Goal: Transaction & Acquisition: Register for event/course

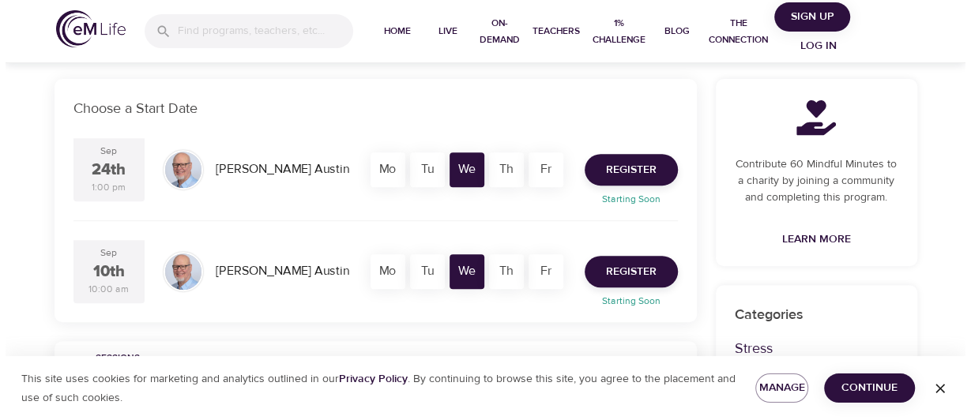
scroll to position [316, 0]
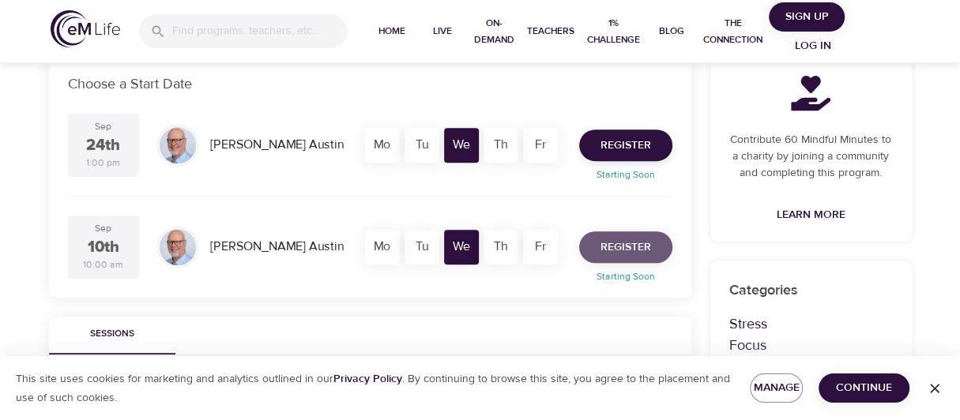
click at [636, 239] on span "Register" at bounding box center [625, 248] width 51 height 20
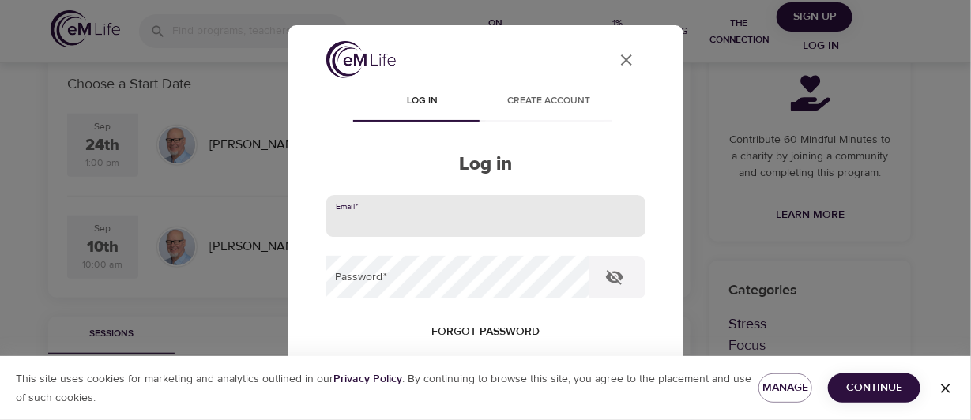
click at [382, 216] on input "email" at bounding box center [485, 216] width 319 height 43
type input "[PERSON_NAME][EMAIL_ADDRESS][PERSON_NAME][DOMAIN_NAME]"
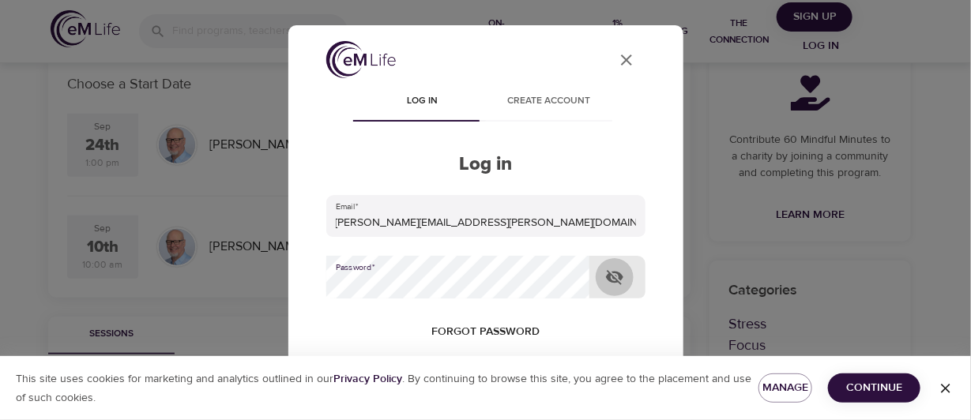
click at [616, 277] on icon "button" at bounding box center [614, 277] width 19 height 19
click at [616, 277] on icon "button" at bounding box center [614, 278] width 17 height 12
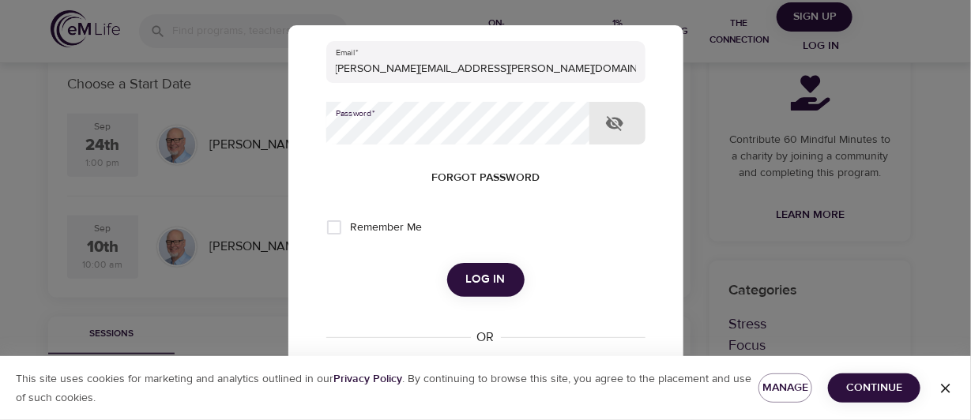
scroll to position [158, 0]
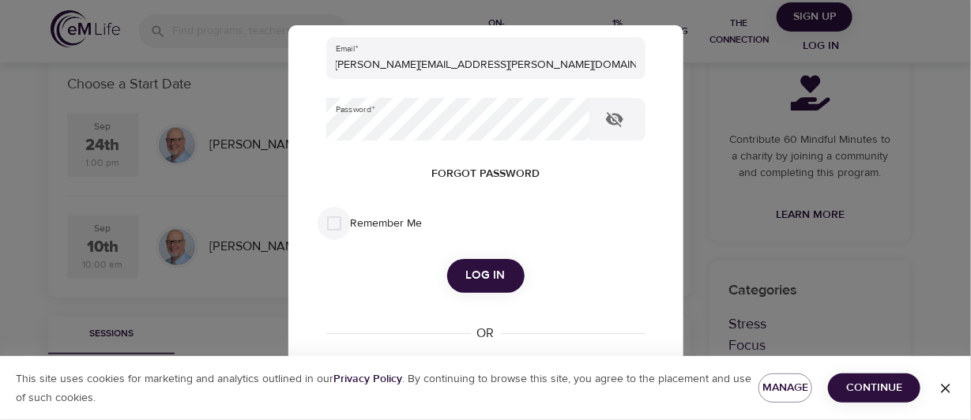
click at [333, 223] on input "Remember Me" at bounding box center [334, 223] width 33 height 33
checkbox input "true"
click at [474, 277] on span "Log in" at bounding box center [485, 275] width 39 height 21
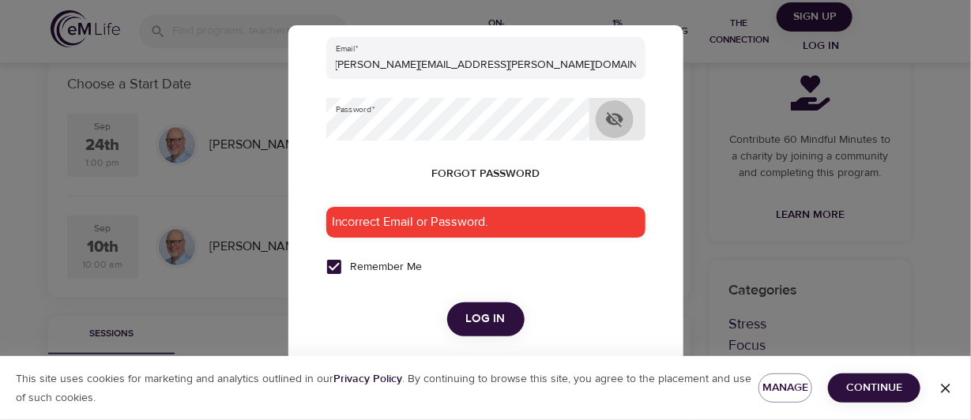
click at [615, 113] on icon "button" at bounding box center [614, 119] width 17 height 15
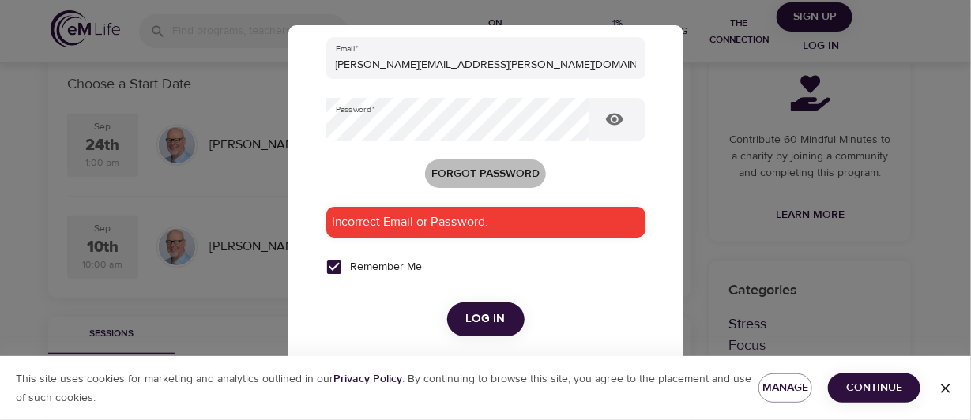
click at [497, 171] on span "Forgot password" at bounding box center [485, 174] width 108 height 20
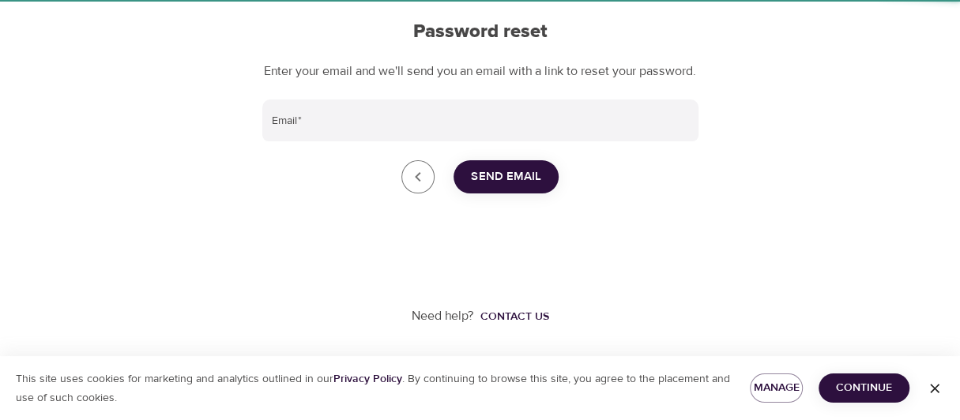
scroll to position [77, 0]
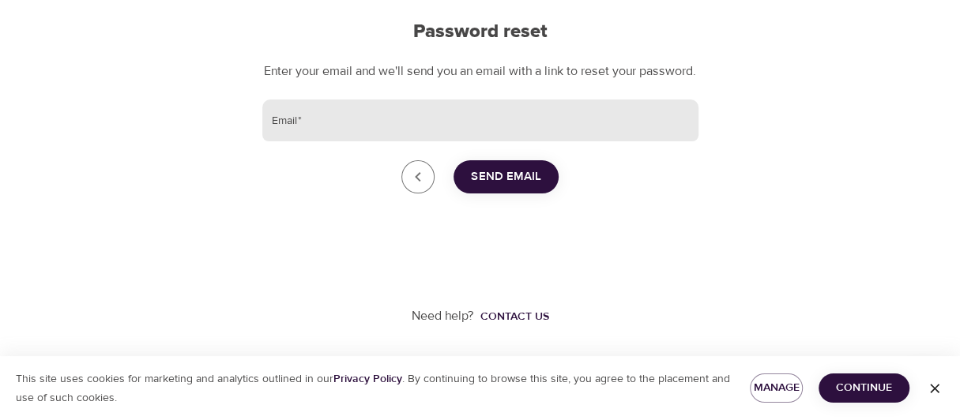
click at [367, 121] on input "Email   *" at bounding box center [480, 121] width 436 height 43
type input "[PERSON_NAME][EMAIL_ADDRESS][PERSON_NAME][DOMAIN_NAME]"
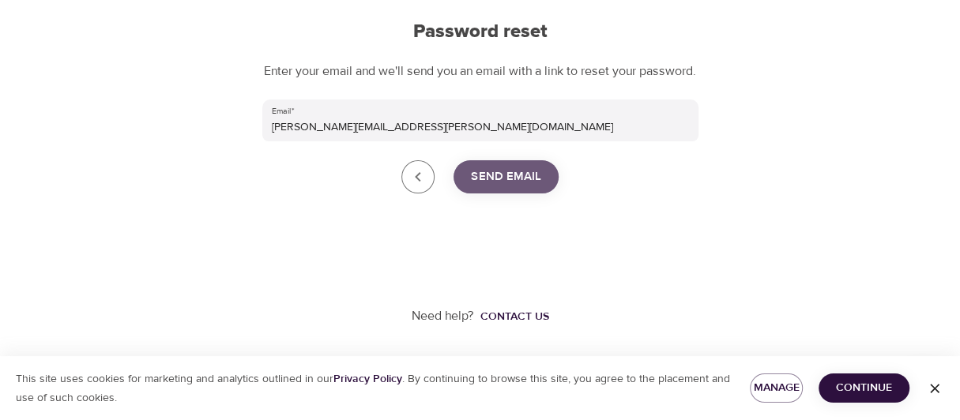
click at [515, 179] on span "Send Email" at bounding box center [506, 177] width 70 height 21
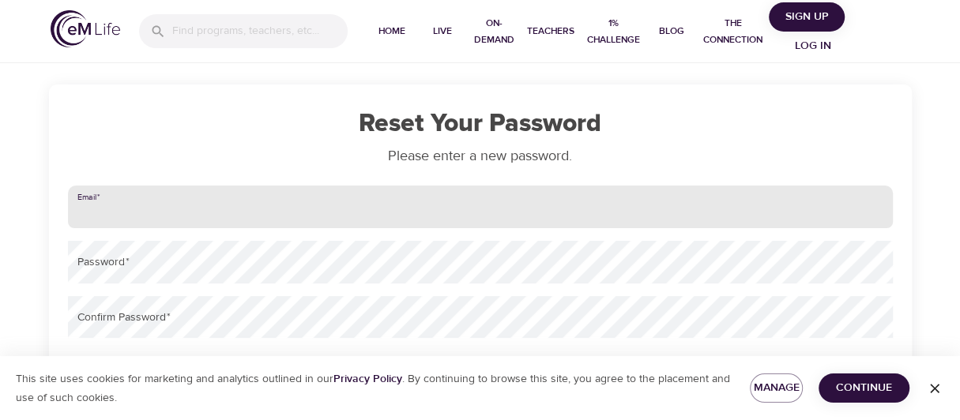
click at [164, 209] on input "email" at bounding box center [480, 207] width 825 height 43
type input "[PERSON_NAME][EMAIL_ADDRESS][PERSON_NAME][DOMAIN_NAME]"
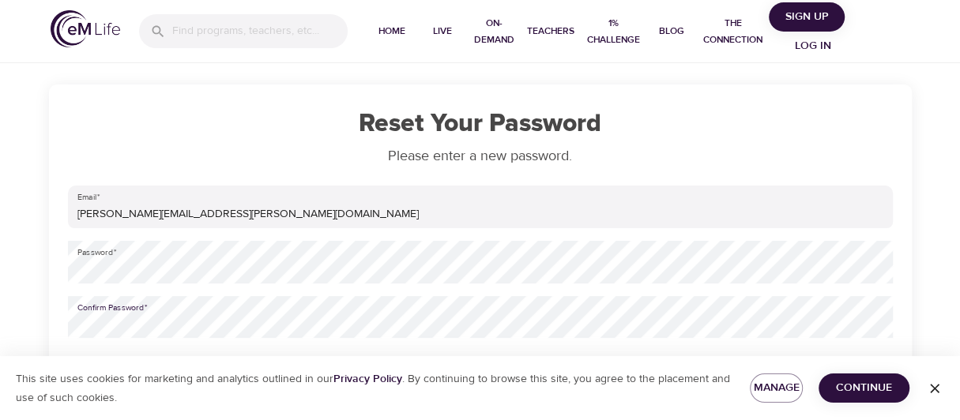
scroll to position [35, 0]
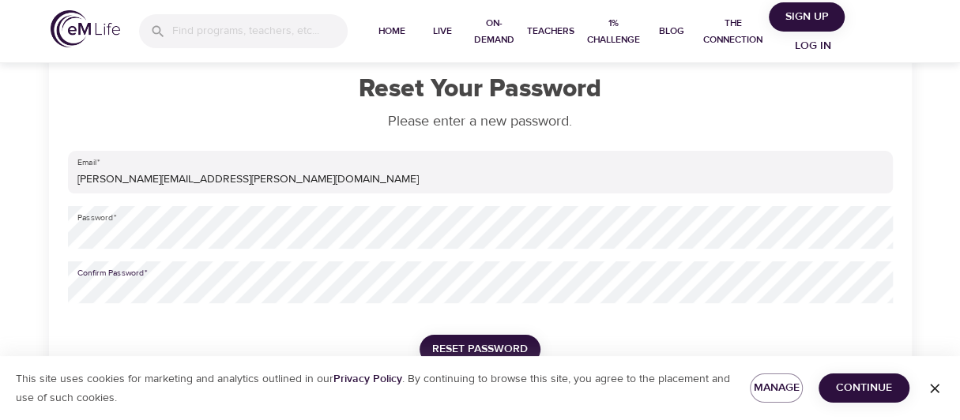
click at [873, 386] on span "Continue" at bounding box center [864, 388] width 66 height 20
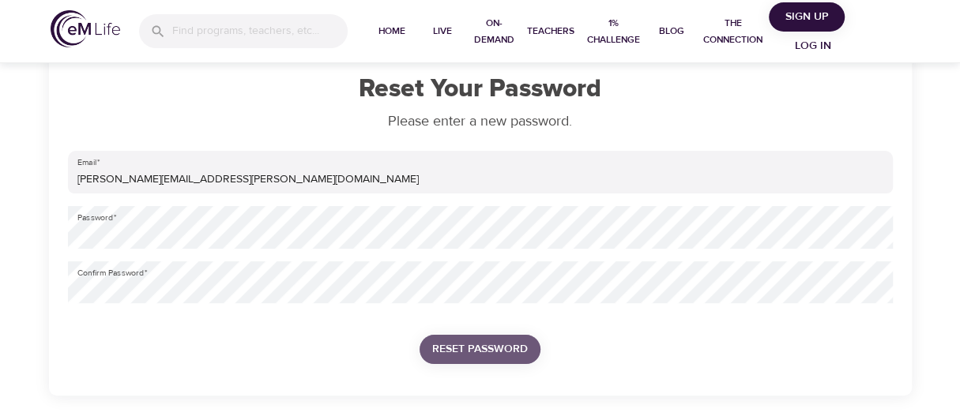
click at [500, 351] on span "Reset Password" at bounding box center [480, 350] width 96 height 20
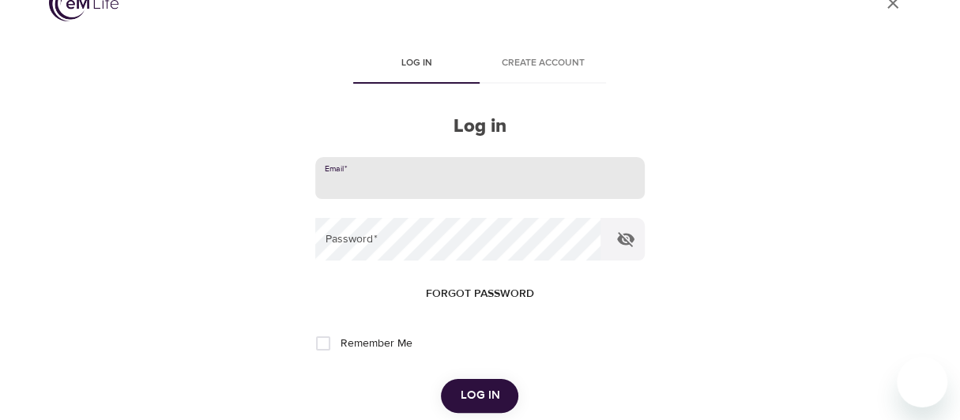
click at [418, 177] on input "email" at bounding box center [479, 178] width 329 height 43
type input "[PERSON_NAME][EMAIL_ADDRESS][PERSON_NAME][DOMAIN_NAME]"
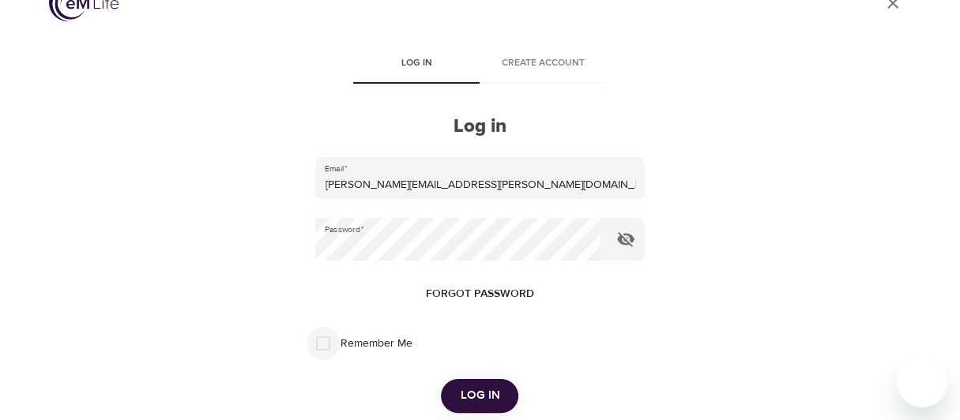
click at [322, 337] on input "Remember Me" at bounding box center [323, 343] width 33 height 33
checkbox input "true"
click at [624, 237] on icon "button" at bounding box center [625, 239] width 19 height 19
click at [488, 392] on span "Log in" at bounding box center [479, 396] width 39 height 21
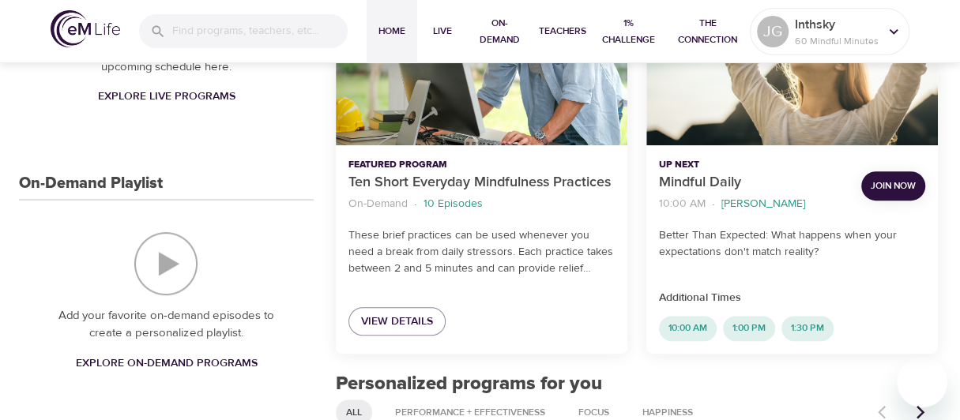
scroll to position [394, 0]
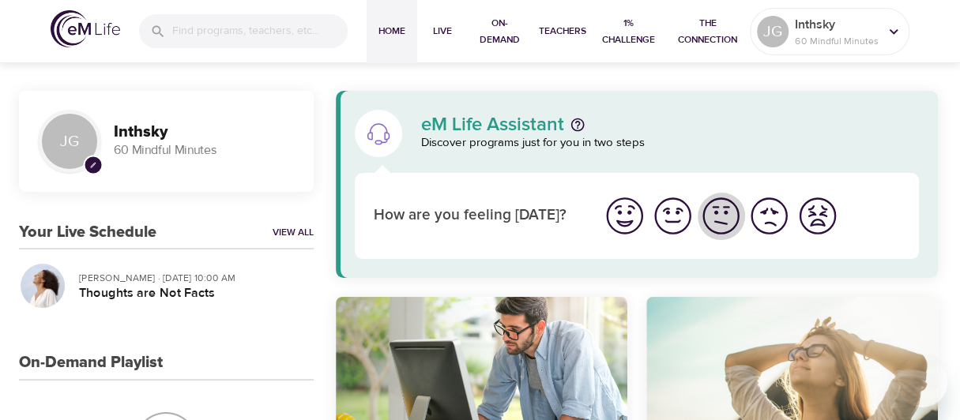
click at [717, 217] on img "I'm feeling ok" at bounding box center [720, 215] width 43 height 43
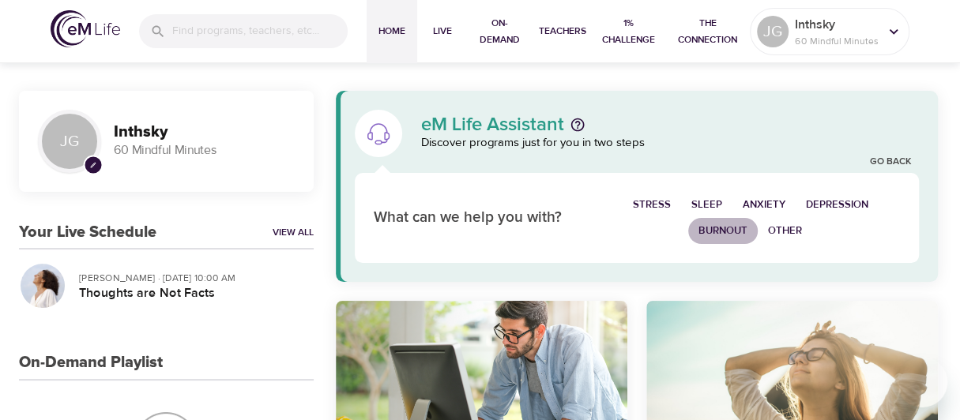
click at [715, 228] on span "Burnout" at bounding box center [722, 231] width 49 height 18
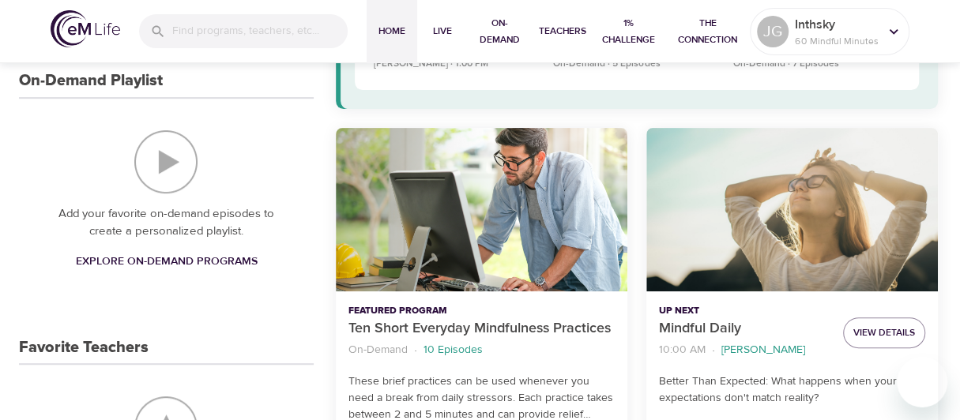
scroll to position [316, 0]
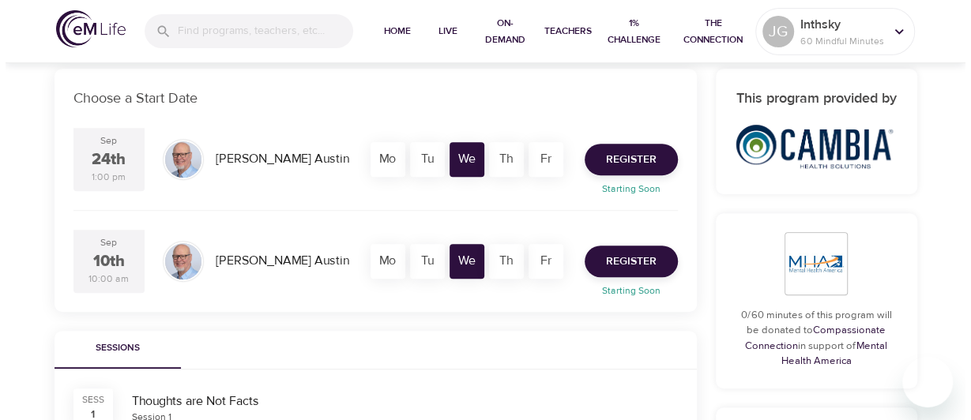
scroll to position [316, 0]
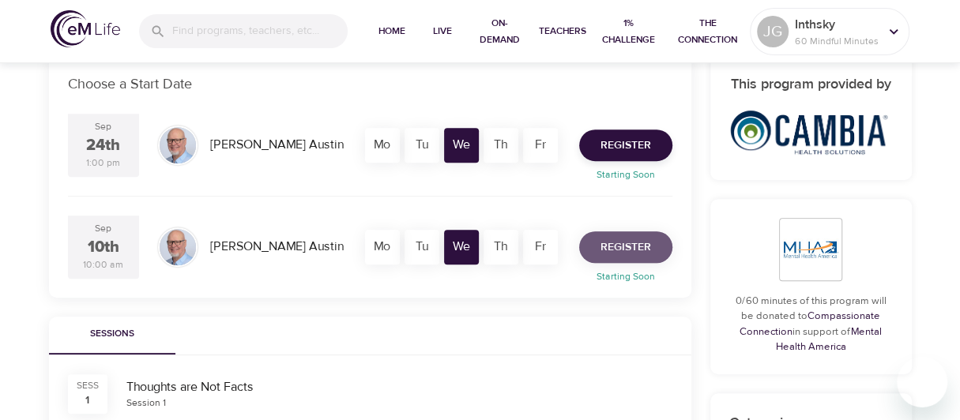
click at [633, 248] on span "Register" at bounding box center [625, 248] width 51 height 20
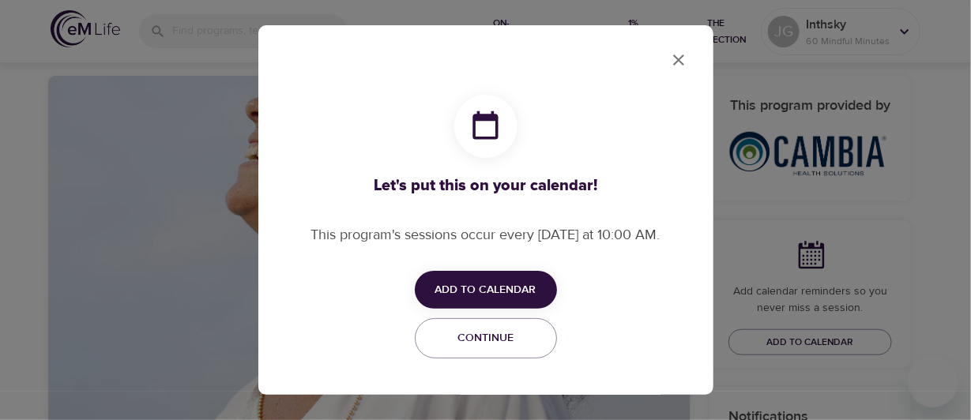
checkbox input "true"
click at [501, 285] on span "Add to Calendar" at bounding box center [485, 290] width 101 height 20
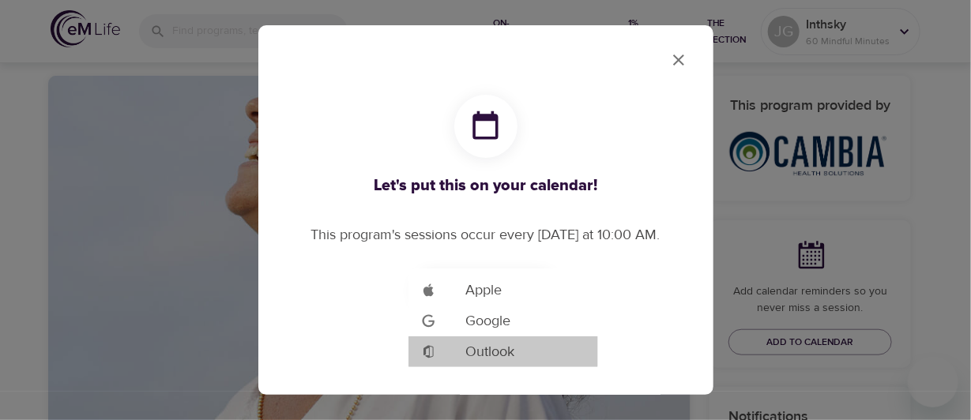
click at [497, 352] on span "Outlook" at bounding box center [489, 351] width 49 height 21
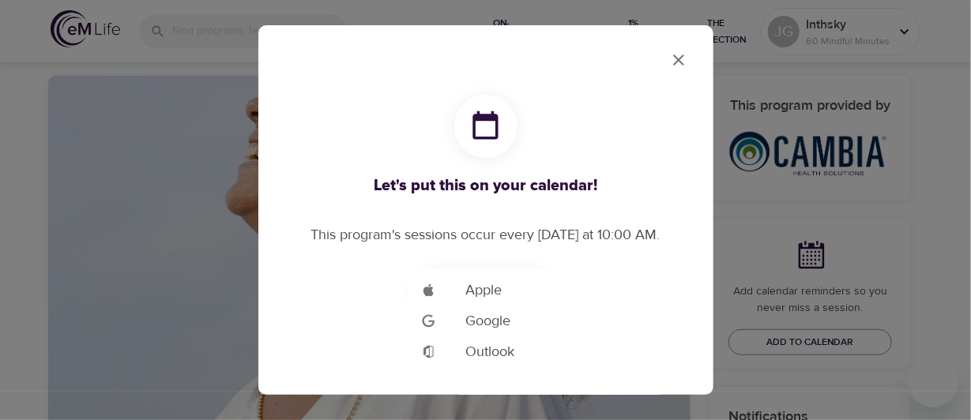
click at [663, 57] on div at bounding box center [485, 210] width 971 height 420
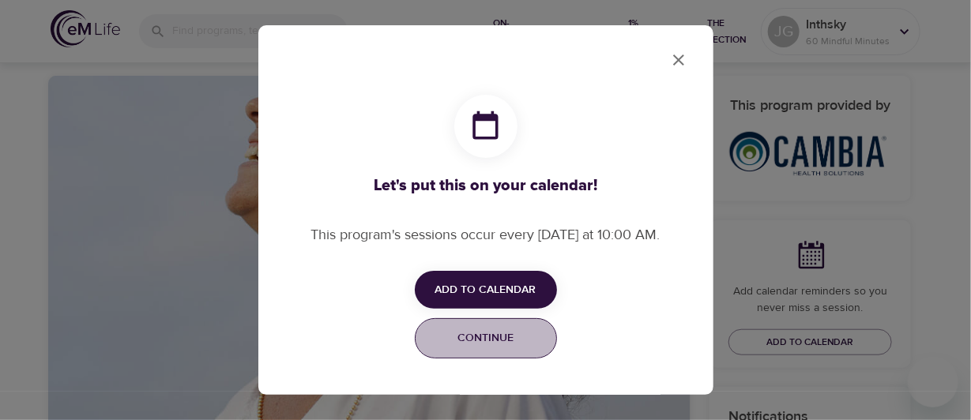
click at [487, 340] on span "Continue" at bounding box center [486, 339] width 122 height 20
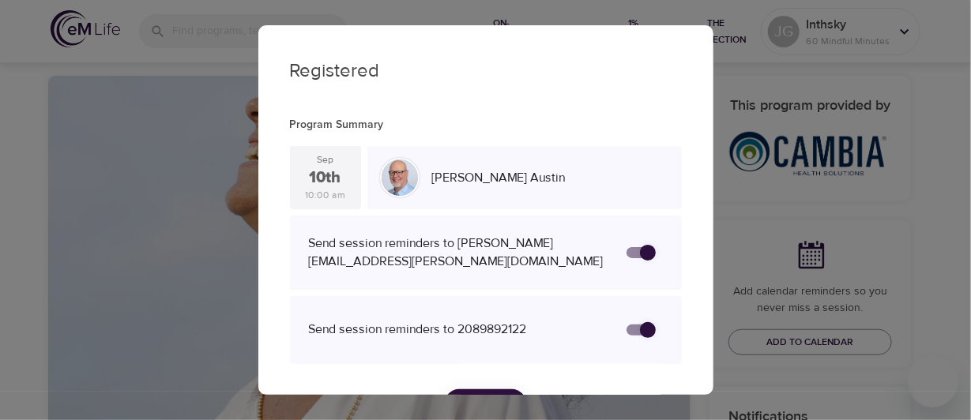
scroll to position [54, 0]
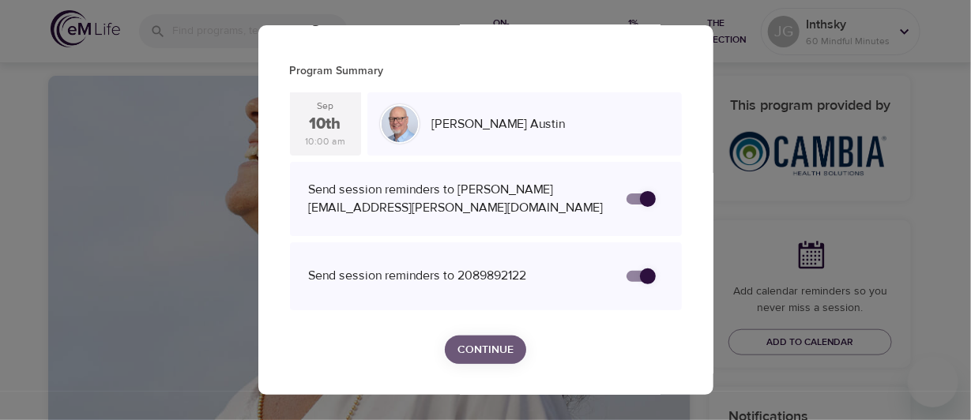
click at [493, 355] on span "Continue" at bounding box center [485, 350] width 56 height 20
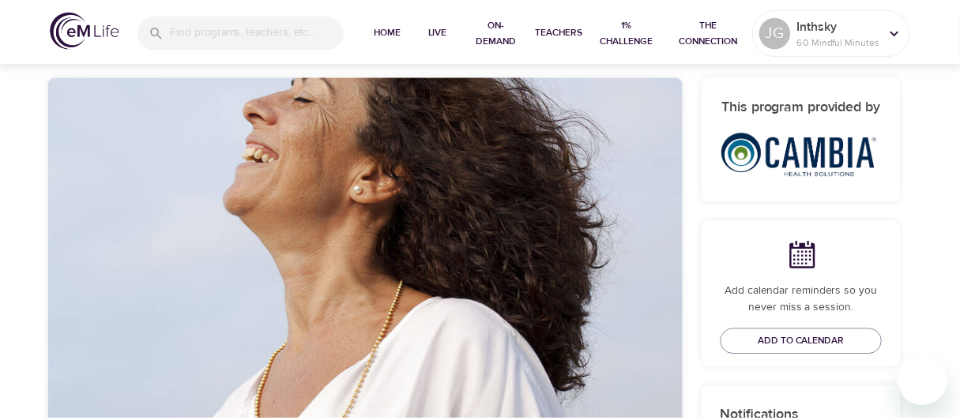
scroll to position [0, 0]
